Goal: Task Accomplishment & Management: Manage account settings

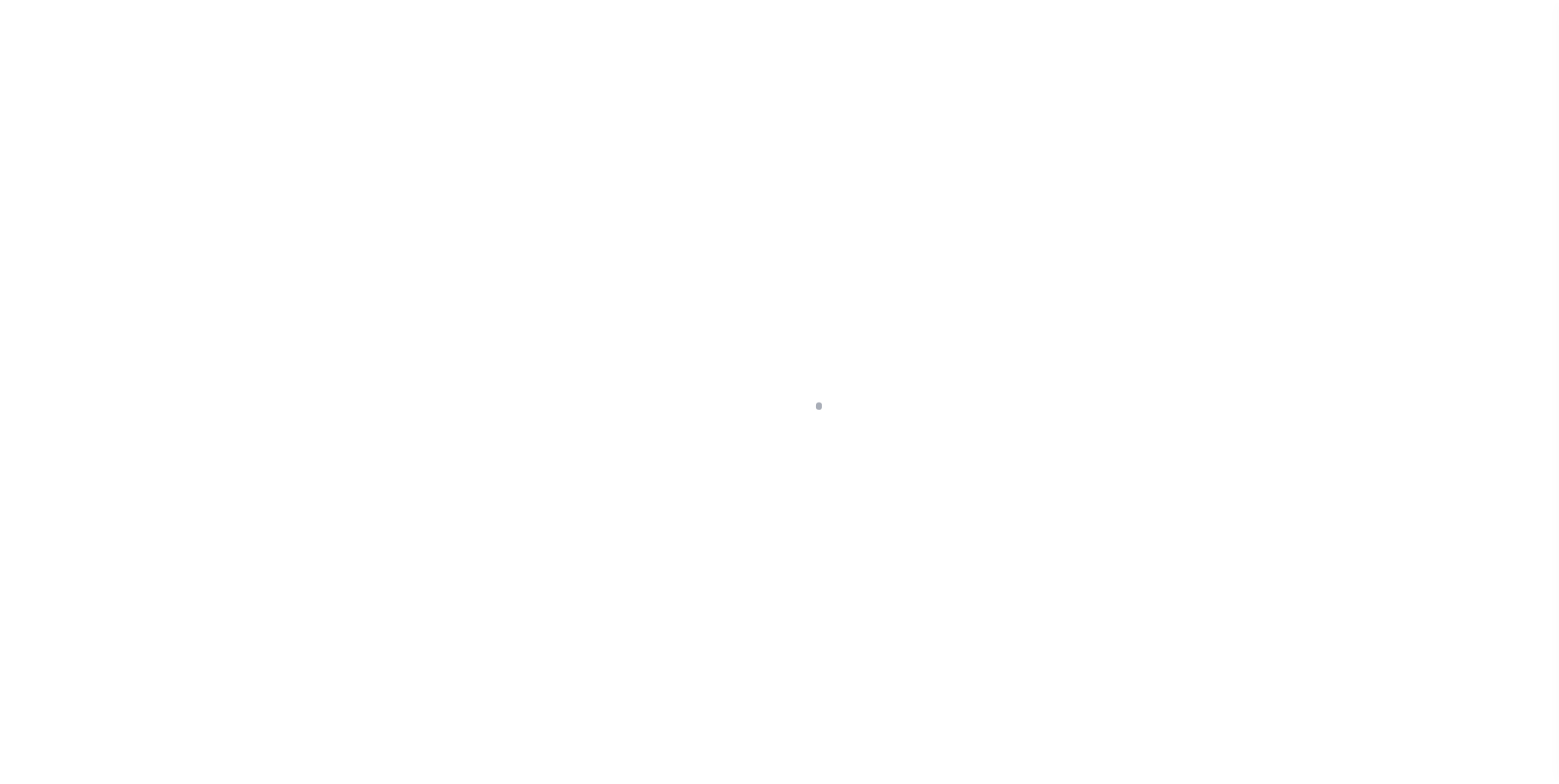
scroll to position [16, 0]
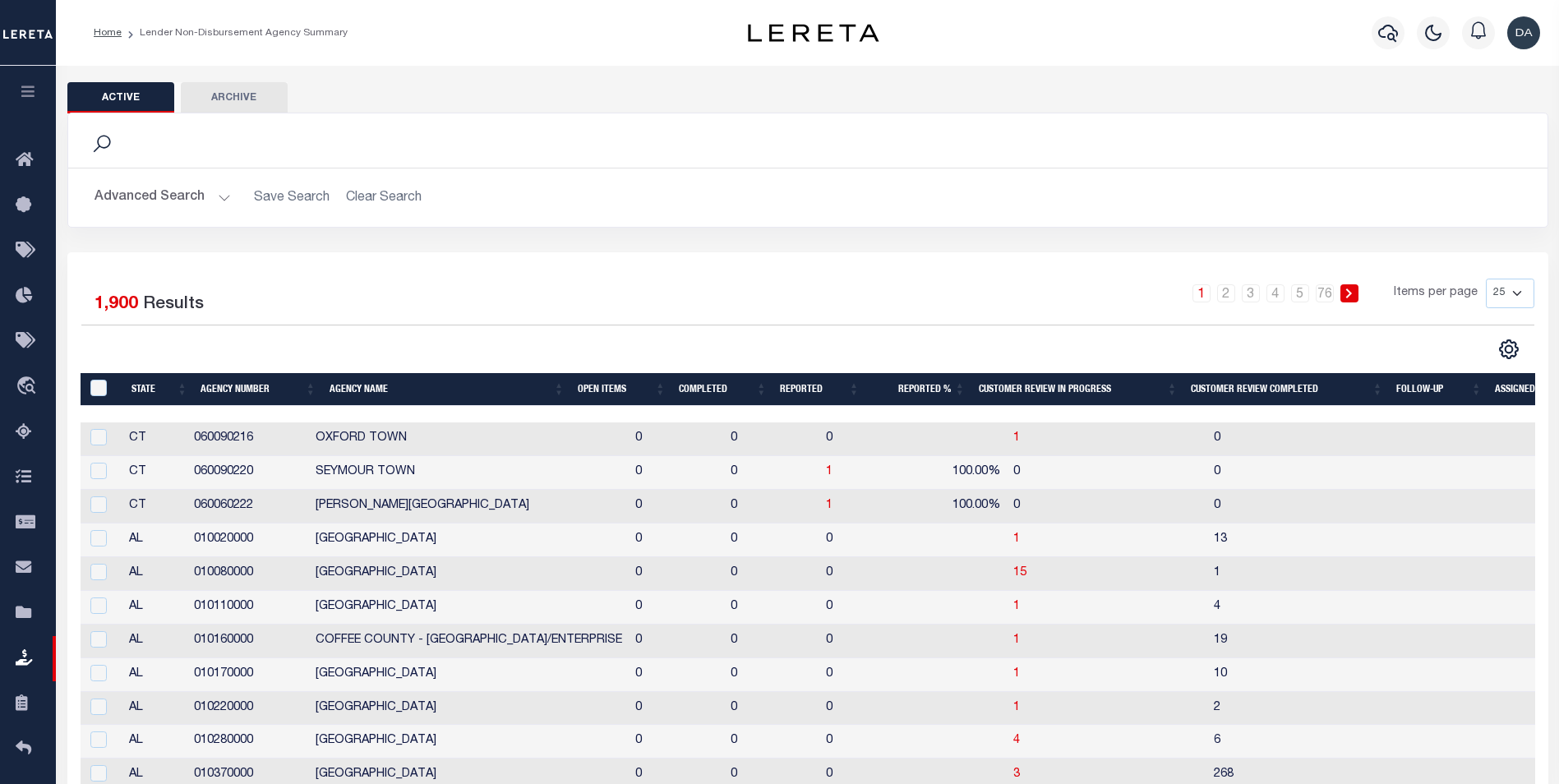
click at [29, 97] on icon "button" at bounding box center [28, 91] width 19 height 14
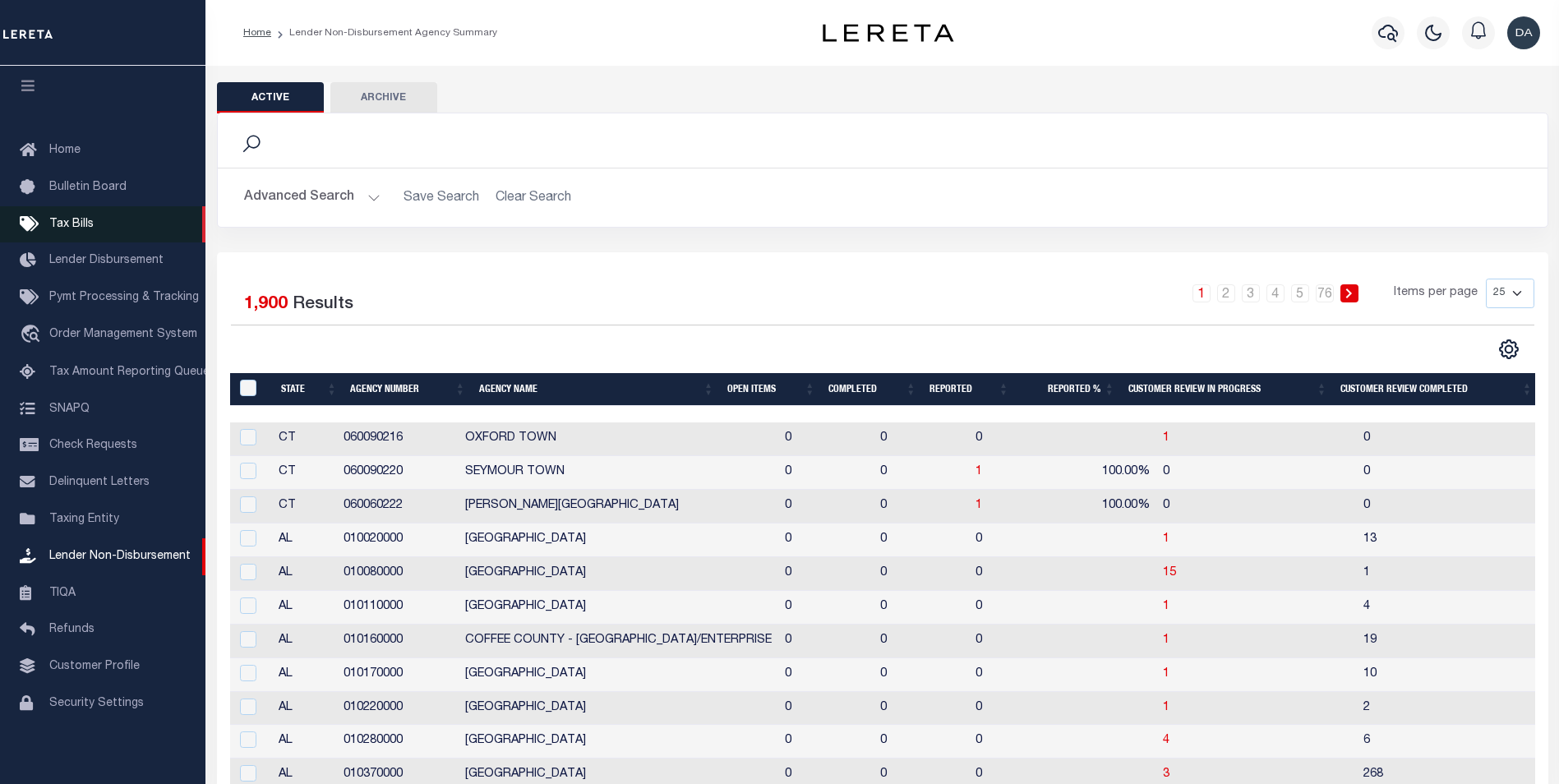
click at [101, 208] on link "Tax Bills" at bounding box center [103, 225] width 206 height 37
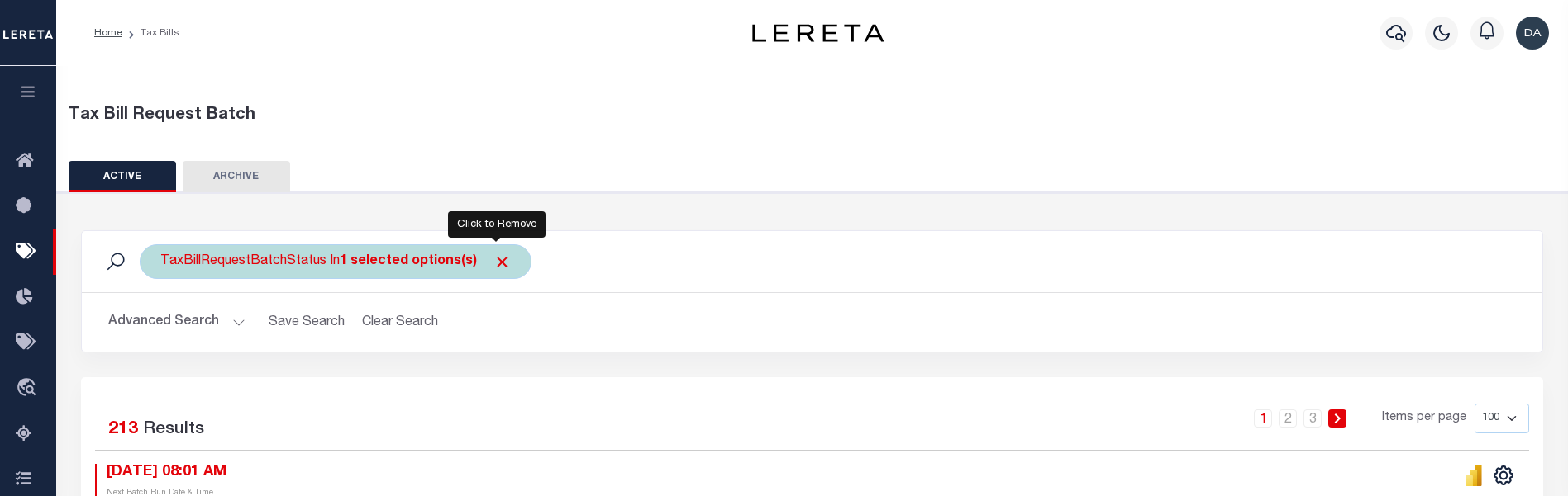
click at [500, 266] on span "Click to Remove" at bounding box center [502, 262] width 17 height 17
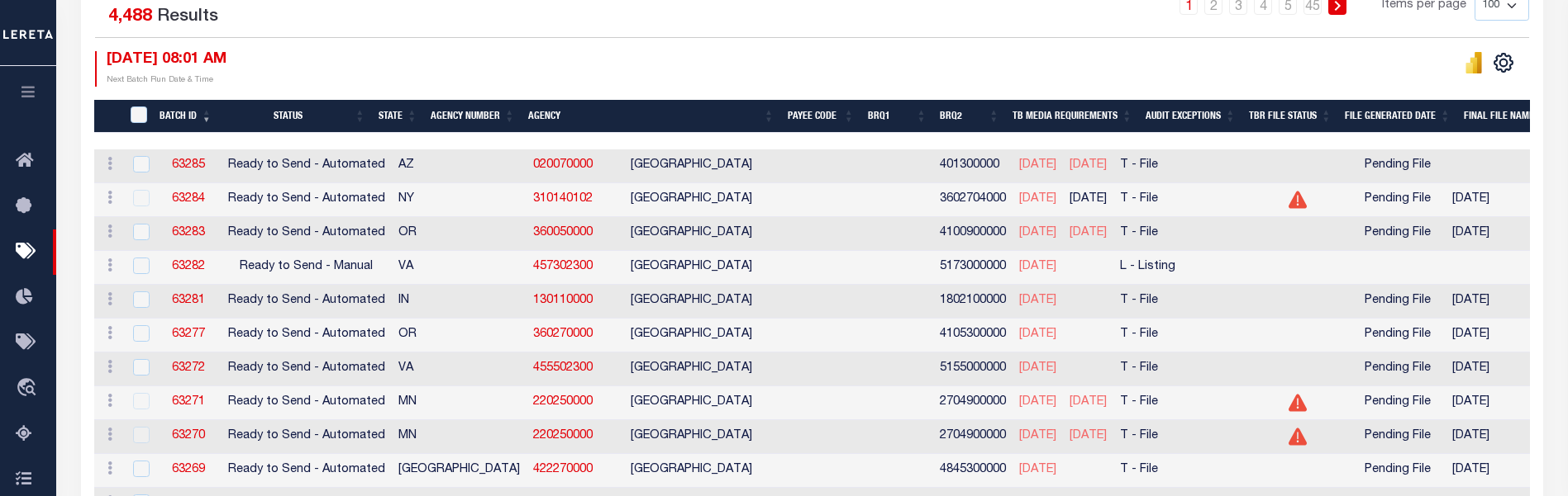
scroll to position [330, 0]
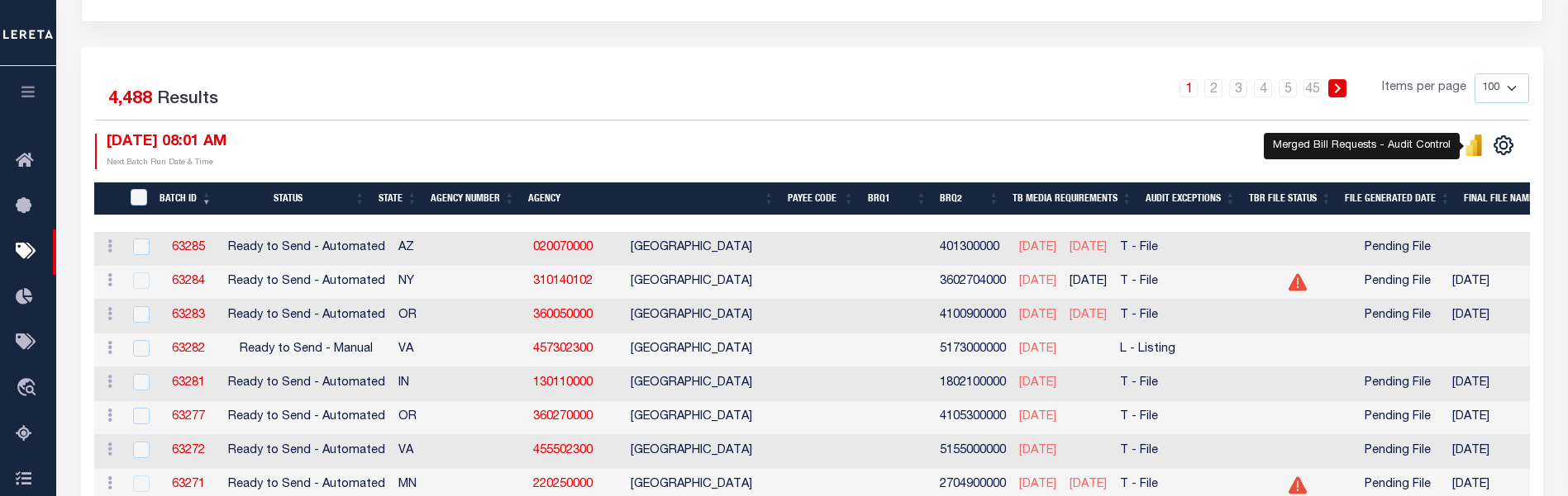
click at [1477, 149] on icon "" at bounding box center [1478, 145] width 7 height 22
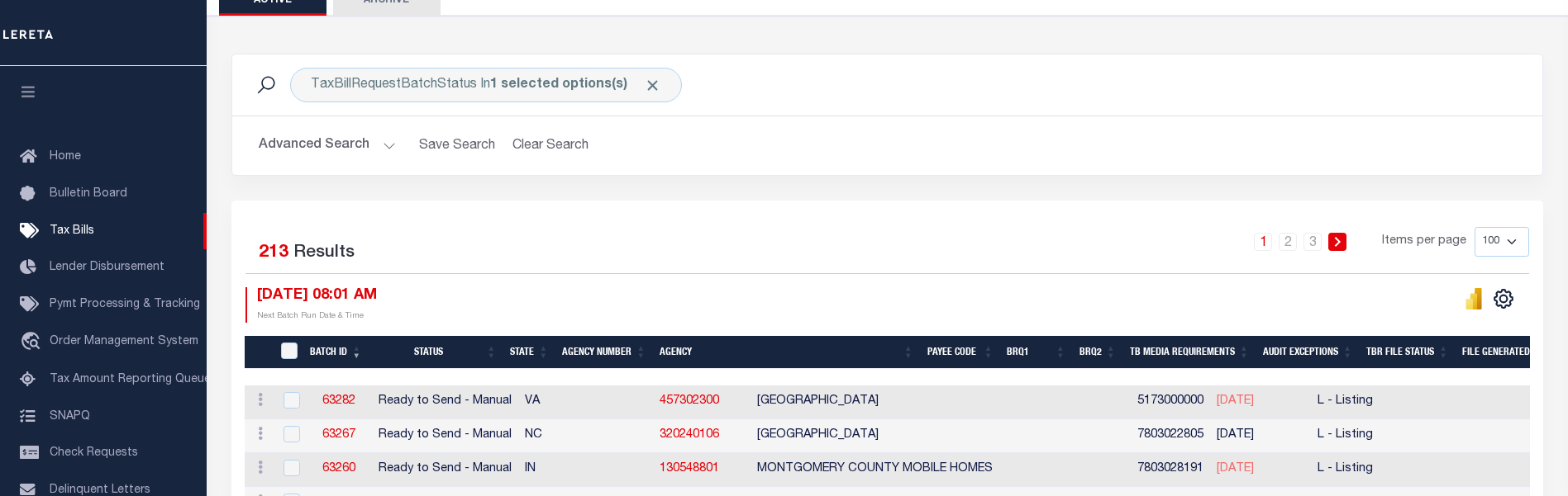
scroll to position [296, 0]
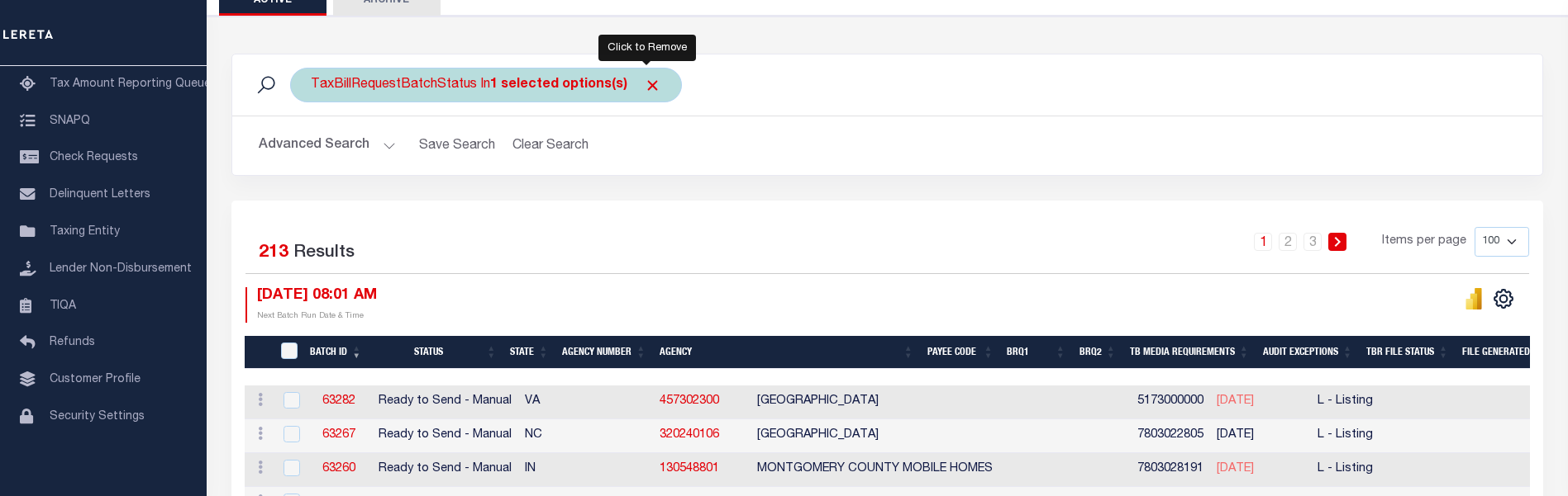
click at [648, 92] on span "Click to Remove" at bounding box center [652, 85] width 17 height 17
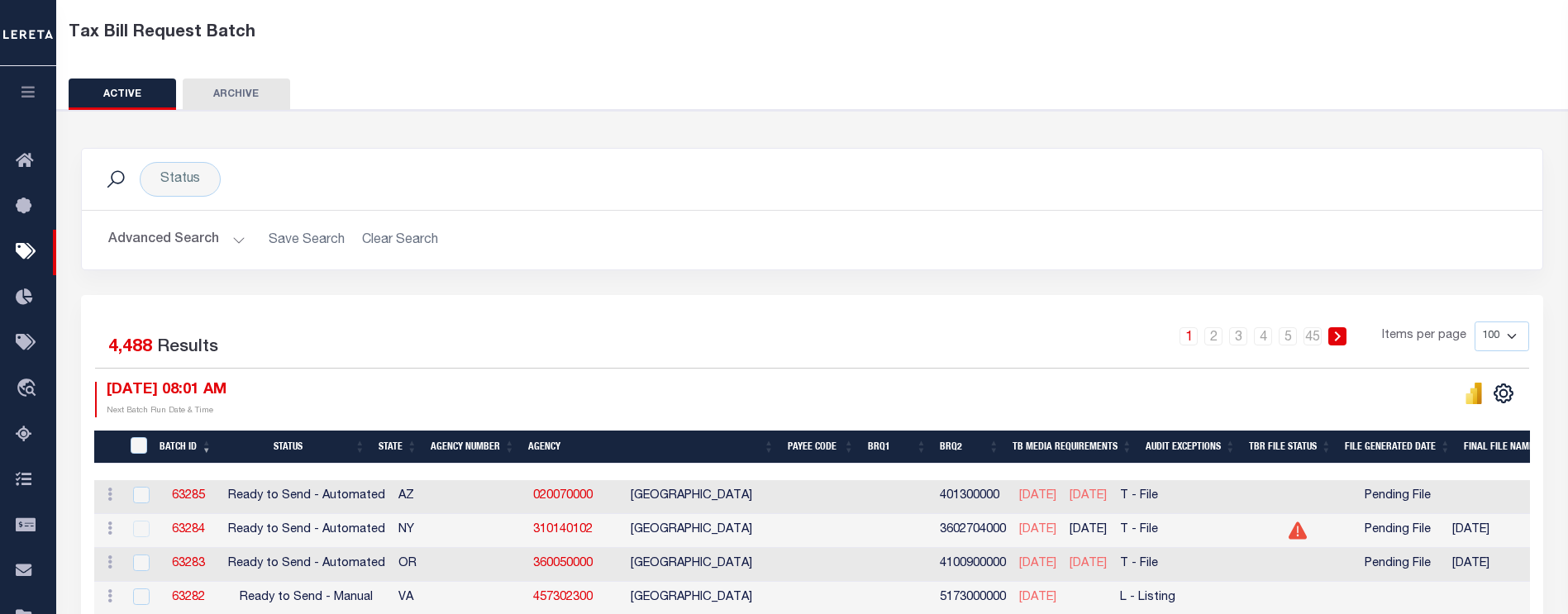
scroll to position [0, 0]
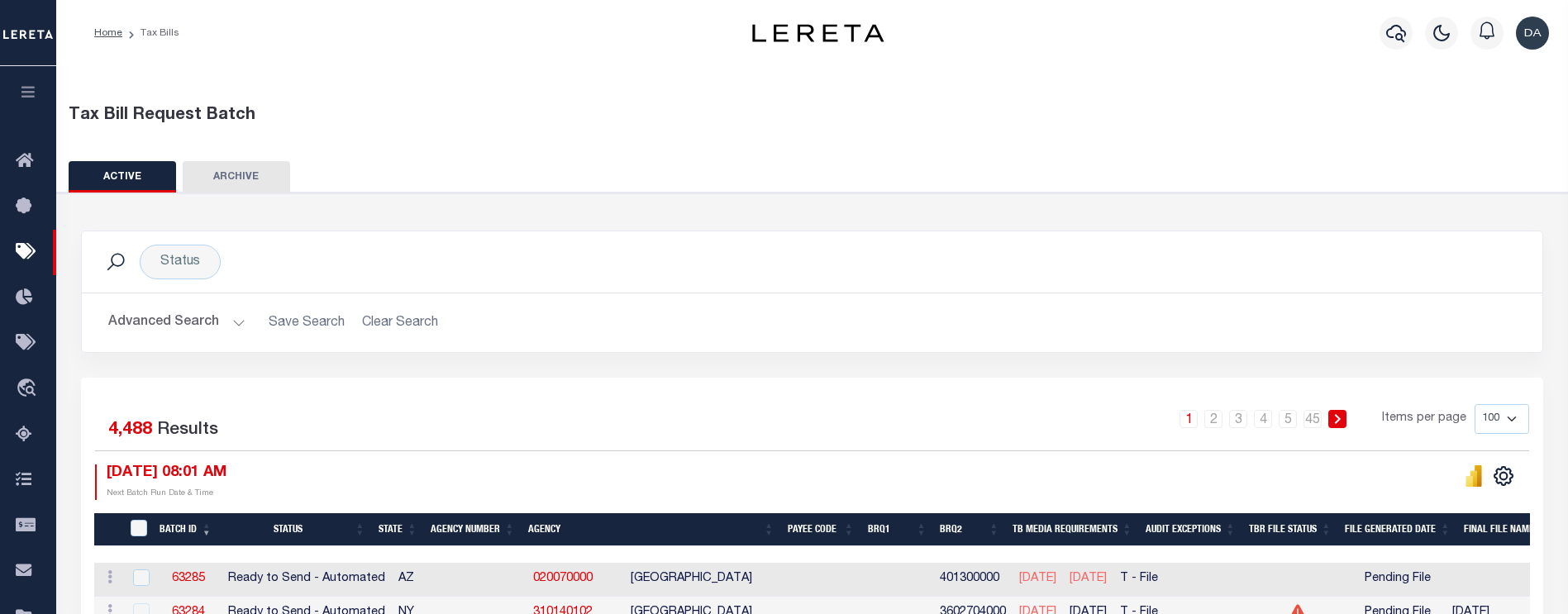
click at [24, 91] on icon "button" at bounding box center [28, 92] width 19 height 15
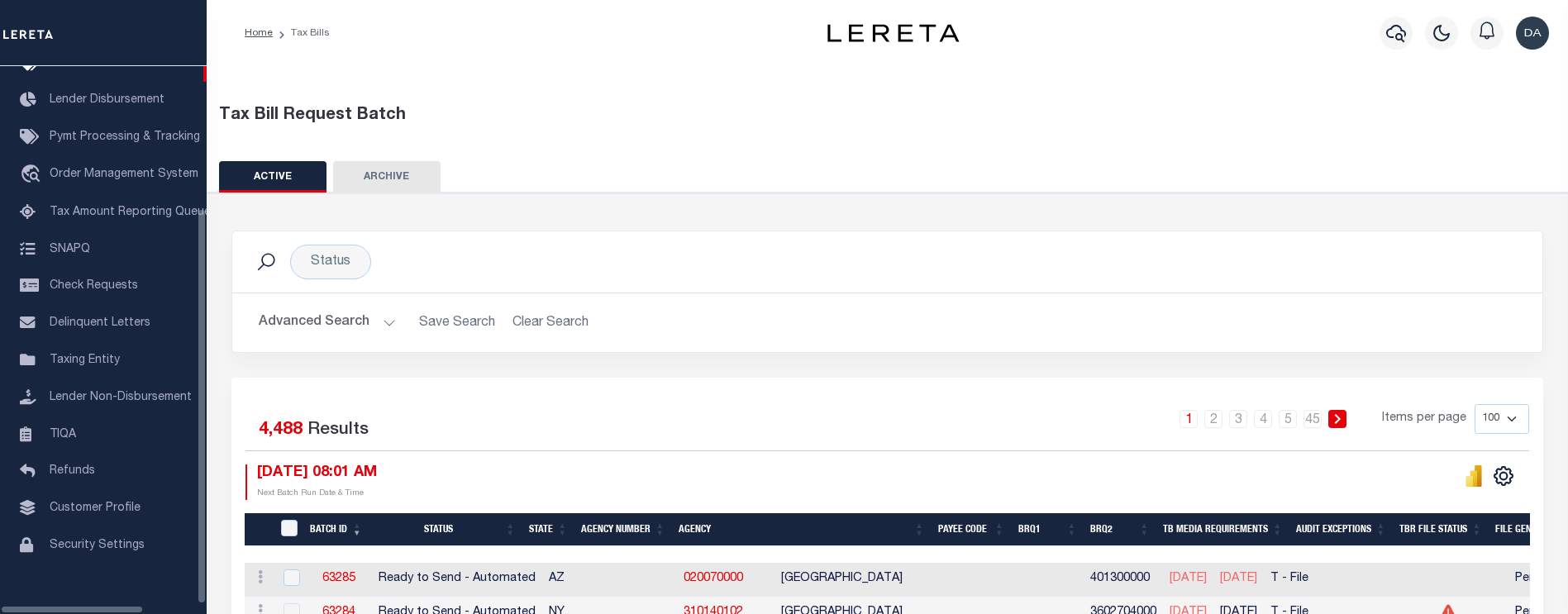
scroll to position [179, 0]
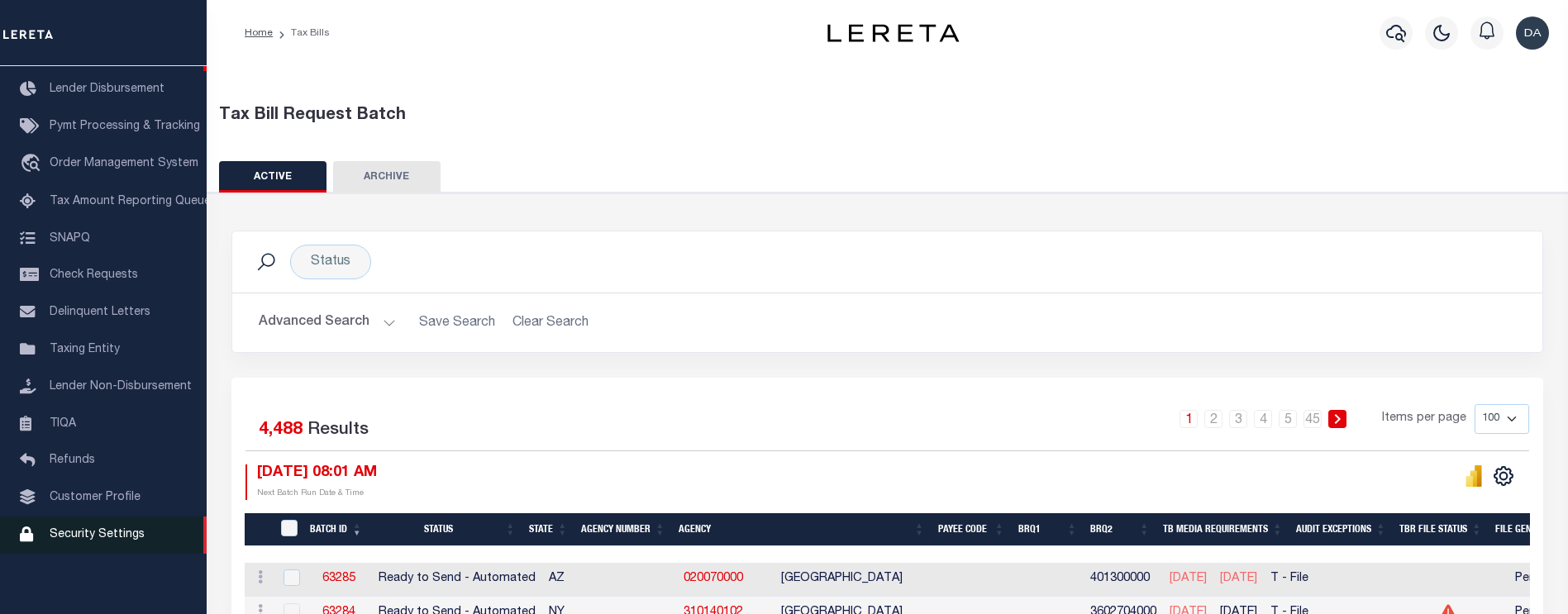
click at [95, 495] on span "Security Settings" at bounding box center [97, 534] width 95 height 12
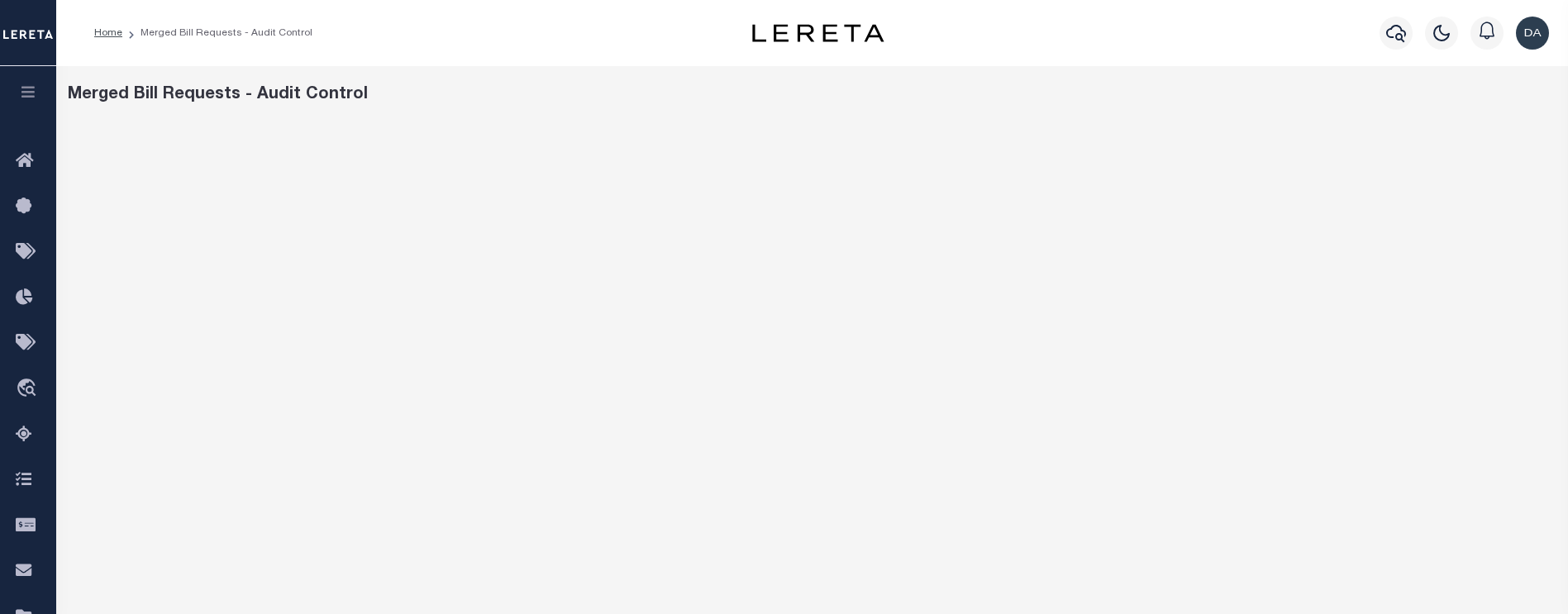
click at [107, 24] on ol "Home Merged Bill Requests - Audit Control" at bounding box center [203, 33] width 245 height 34
click at [107, 25] on li "Home" at bounding box center [108, 33] width 28 height 15
click at [112, 37] on link "Home" at bounding box center [108, 33] width 28 height 10
click at [113, 34] on link "Home" at bounding box center [108, 33] width 28 height 10
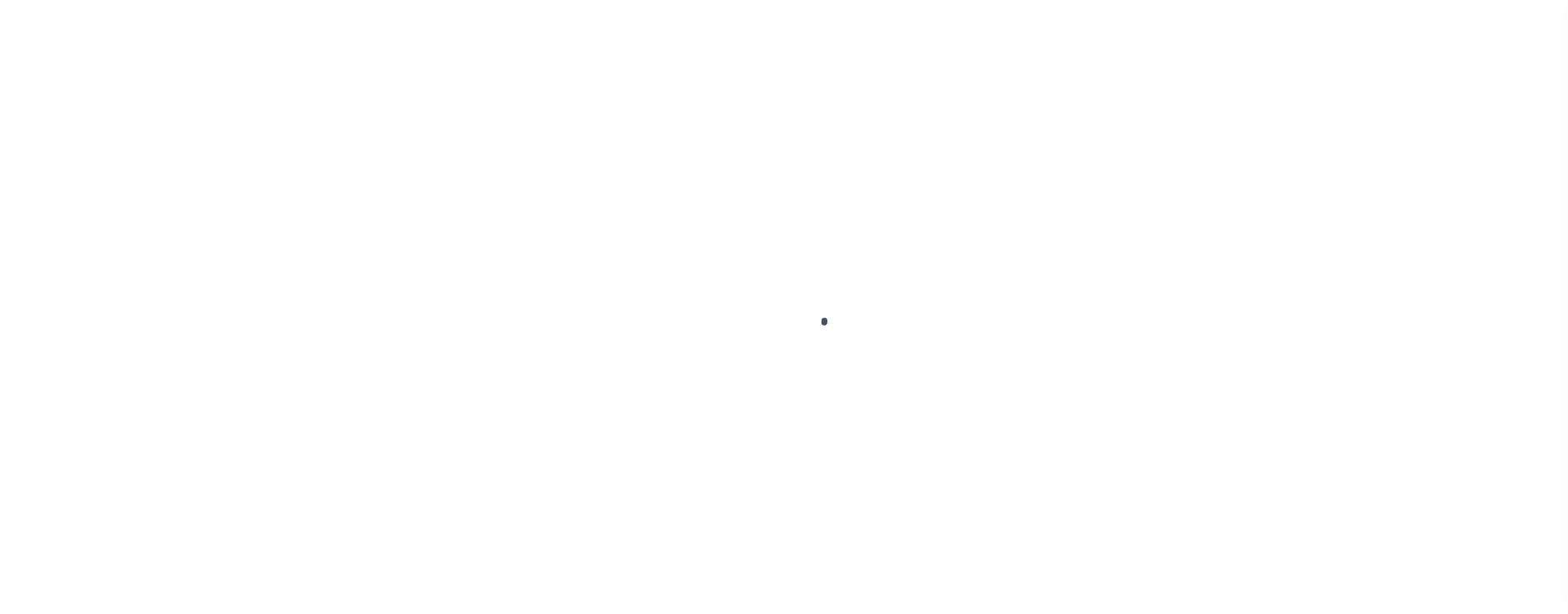
scroll to position [179, 0]
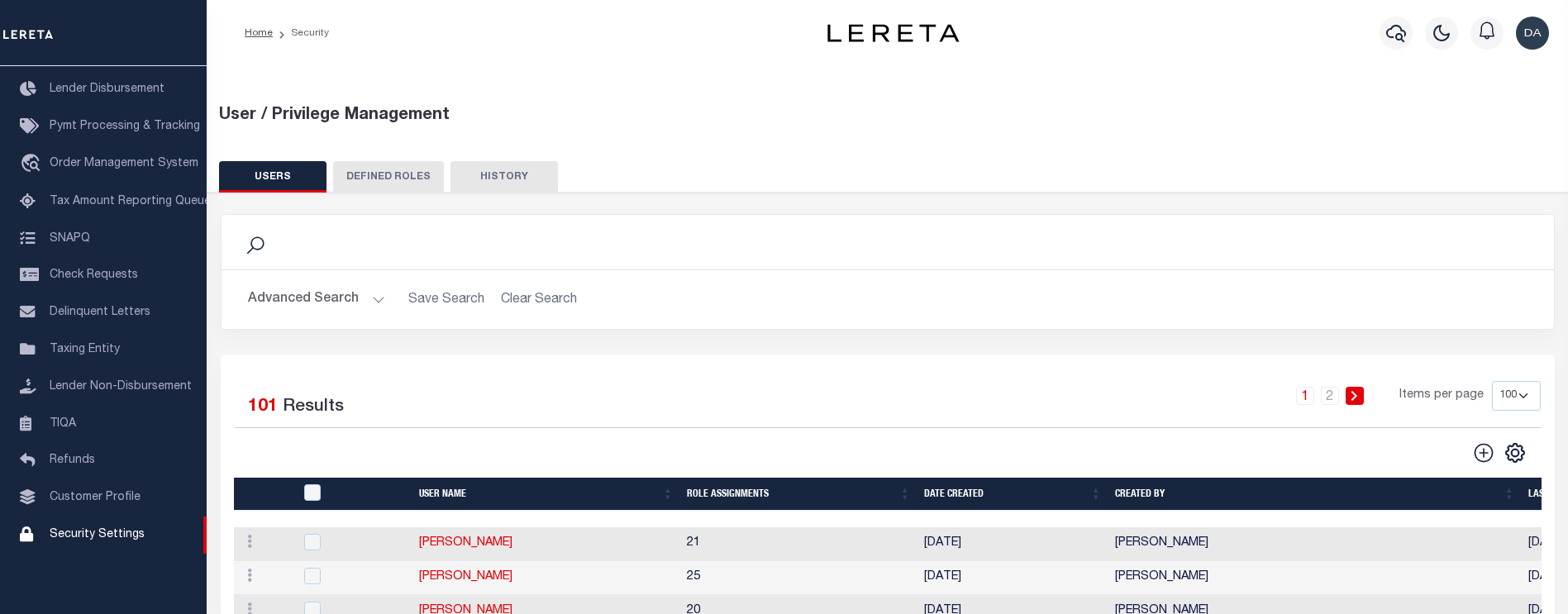
click at [1516, 402] on select "50 100 150 200" at bounding box center [1516, 395] width 49 height 30
select select "200"
click at [1492, 381] on select "50 100 150 200" at bounding box center [1516, 395] width 49 height 30
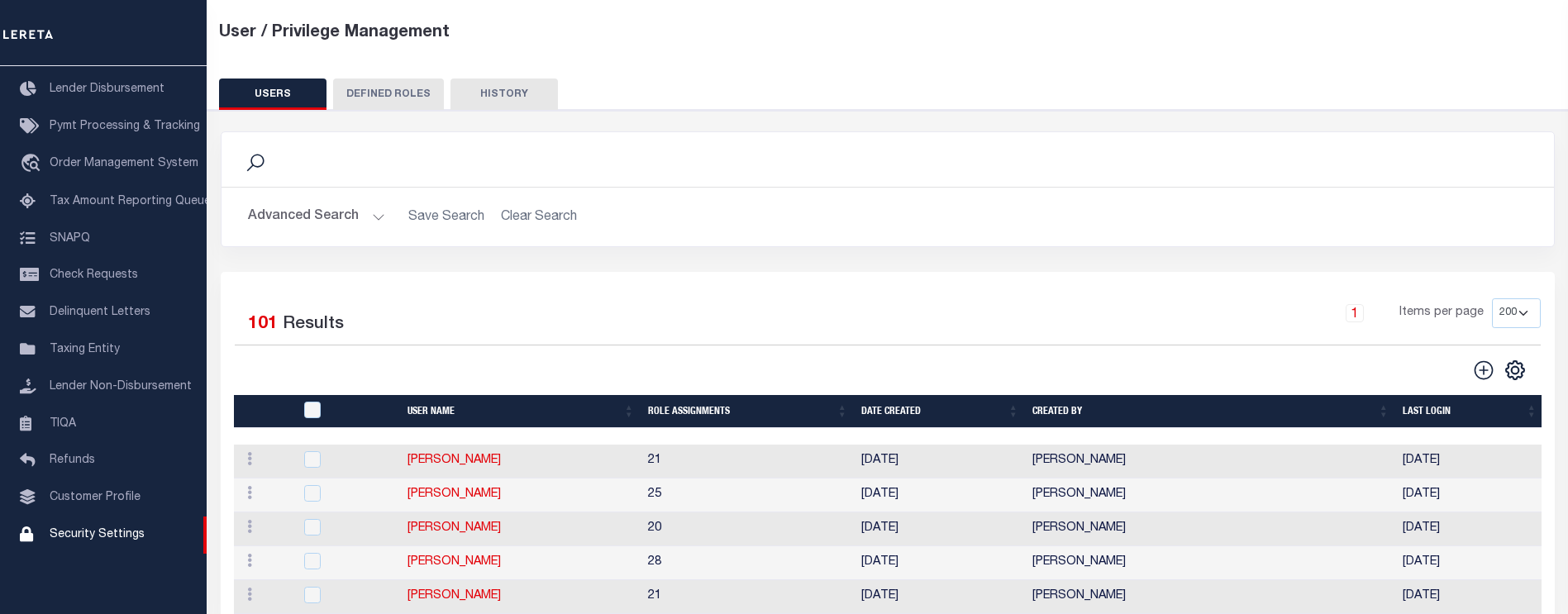
scroll to position [985, 0]
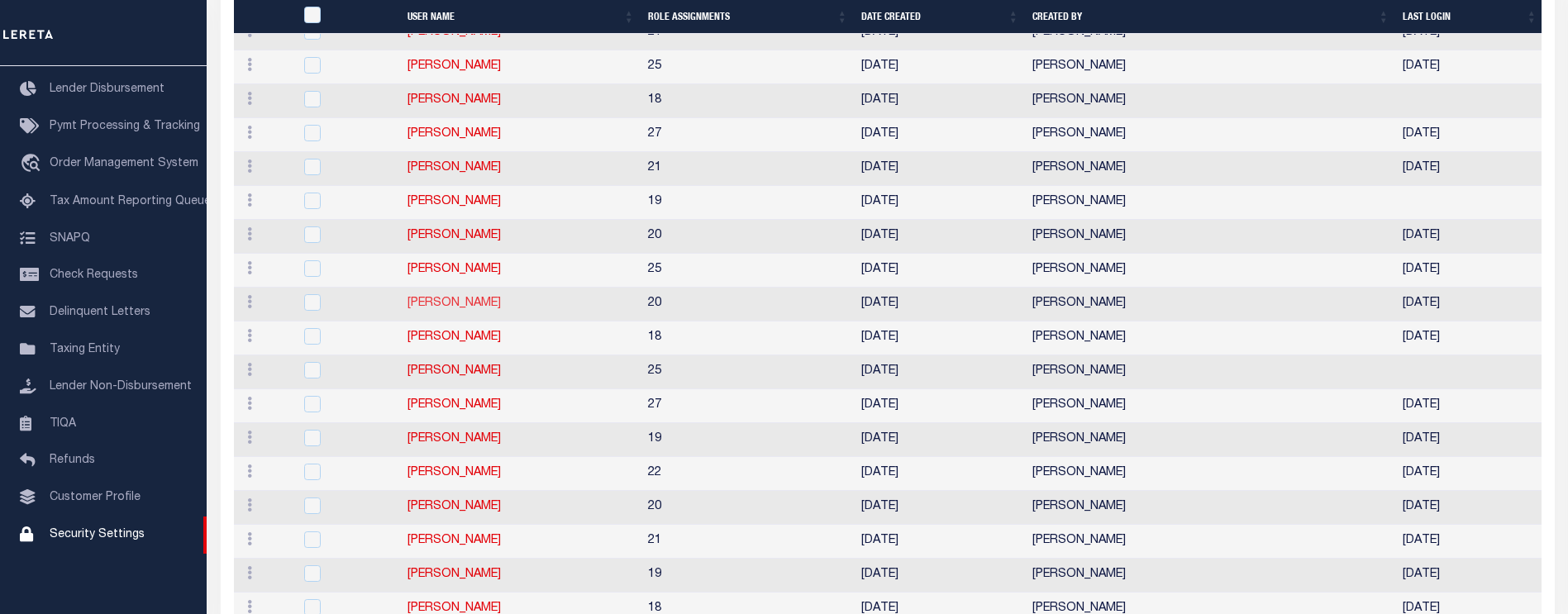
click at [441, 301] on link "Danny Morales" at bounding box center [454, 303] width 93 height 12
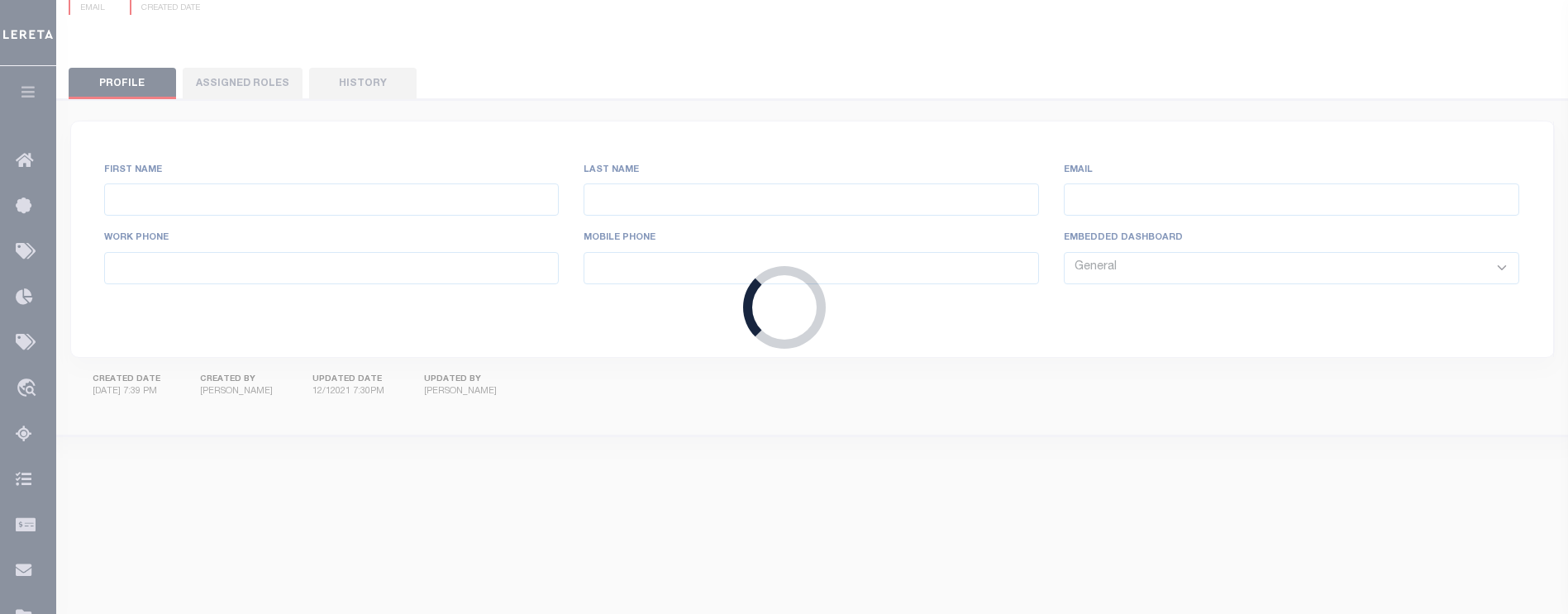
type input "Danny"
type input "Morales"
type input "Danny.Morales@accumatch.com"
